Goal: Register for event/course

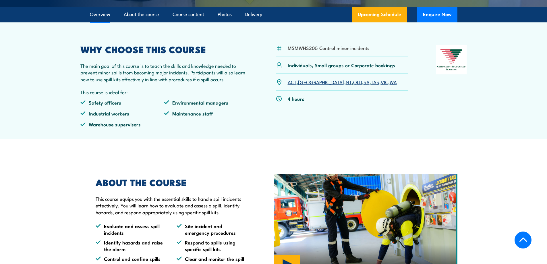
scroll to position [144, 0]
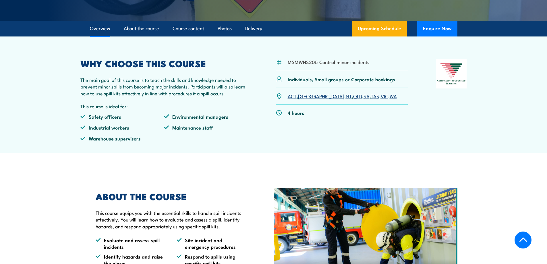
click at [353, 97] on link "QLD" at bounding box center [357, 96] width 9 height 7
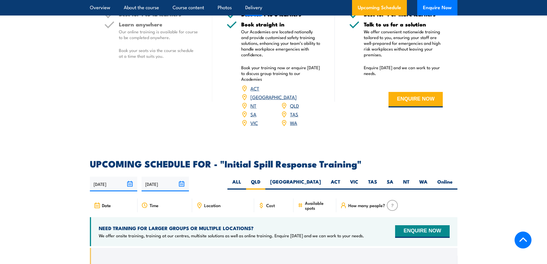
scroll to position [679, 0]
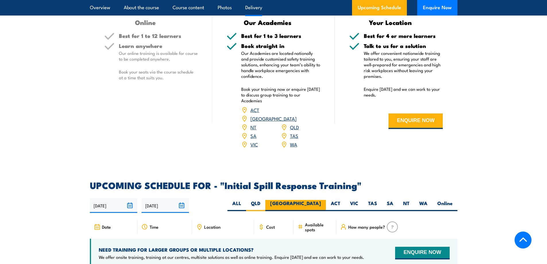
click at [316, 200] on label "[GEOGRAPHIC_DATA]" at bounding box center [295, 205] width 61 height 11
click at [321, 200] on input "[GEOGRAPHIC_DATA]" at bounding box center [323, 202] width 4 height 4
radio input "true"
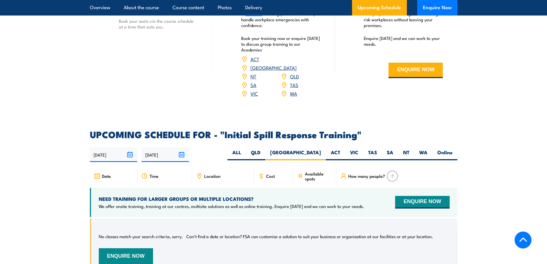
scroll to position [736, 0]
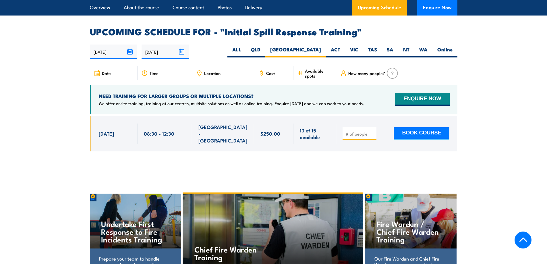
scroll to position [823, 0]
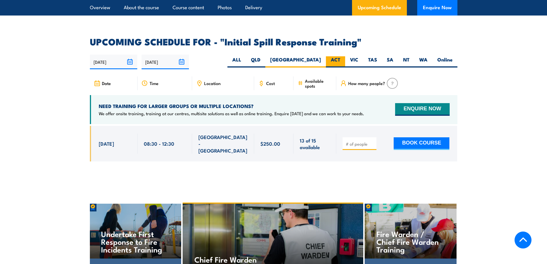
click at [338, 56] on label "ACT" at bounding box center [335, 61] width 19 height 11
click at [340, 56] on input "ACT" at bounding box center [342, 58] width 4 height 4
radio input "true"
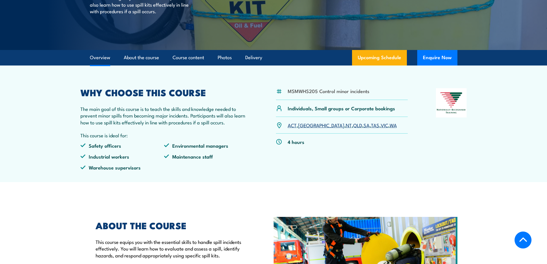
scroll to position [104, 0]
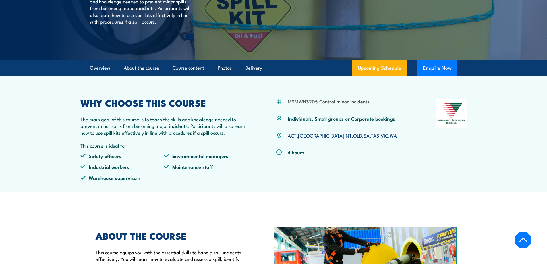
click at [371, 136] on link "TAS" at bounding box center [375, 135] width 8 height 7
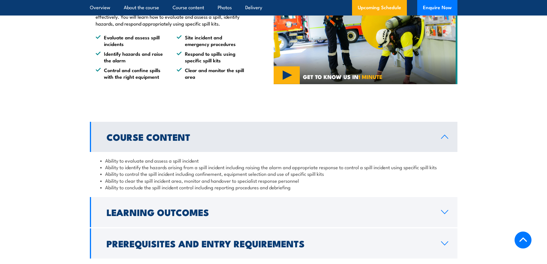
scroll to position [248, 0]
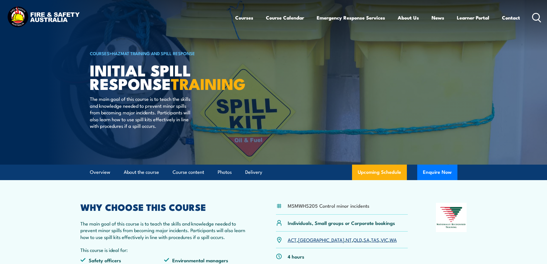
click at [381, 241] on link "VIC" at bounding box center [384, 239] width 7 height 7
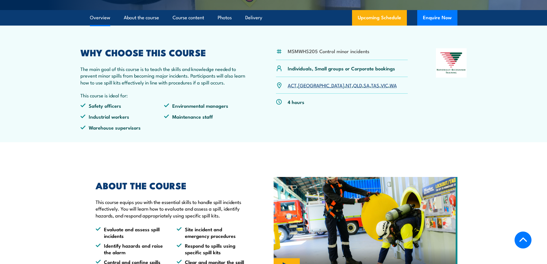
scroll to position [172, 0]
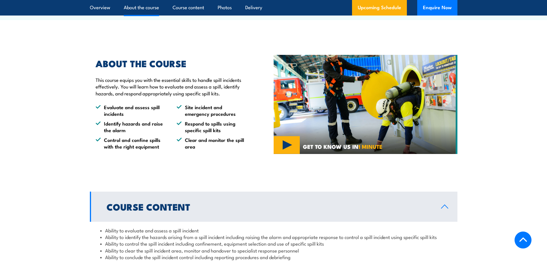
scroll to position [133, 0]
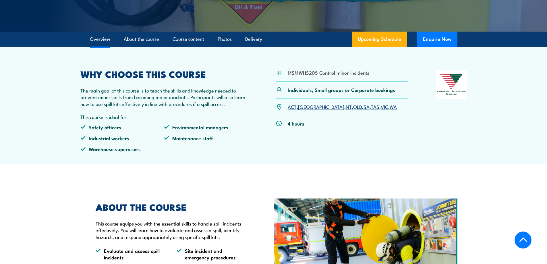
click at [346, 108] on link "NT" at bounding box center [349, 106] width 6 height 7
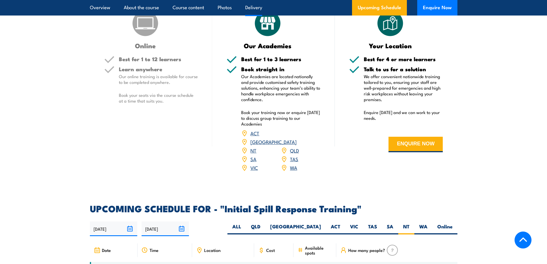
scroll to position [708, 0]
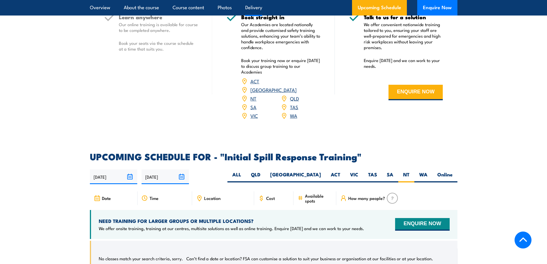
click at [295, 86] on link "[GEOGRAPHIC_DATA]" at bounding box center [274, 89] width 46 height 7
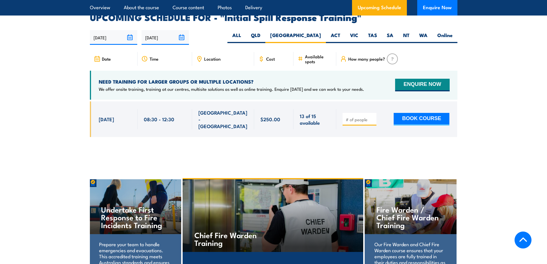
scroll to position [851, 0]
